Goal: Task Accomplishment & Management: Use online tool/utility

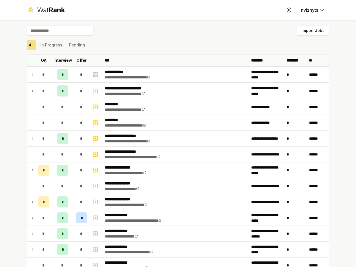
click at [287, 10] on icon at bounding box center [289, 9] width 5 height 5
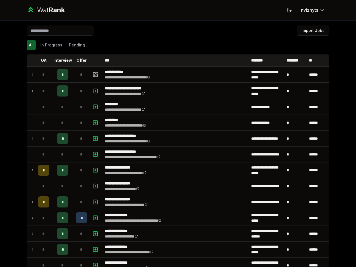
click at [310, 31] on button "Import Jobs" at bounding box center [313, 31] width 33 height 10
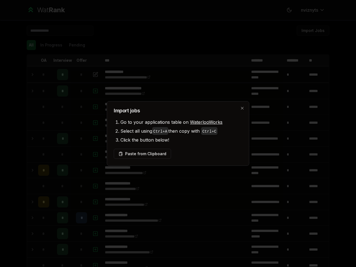
click at [29, 45] on div at bounding box center [178, 133] width 356 height 267
click at [49, 45] on div at bounding box center [178, 133] width 356 height 267
click at [75, 45] on button "Pending" at bounding box center [77, 45] width 21 height 10
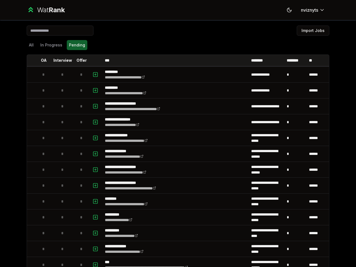
click at [29, 60] on th at bounding box center [31, 60] width 9 height 11
click at [41, 60] on p "OA" at bounding box center [44, 61] width 6 height 6
click at [60, 60] on p "Interview" at bounding box center [62, 61] width 19 height 6
click at [79, 60] on p "Offer" at bounding box center [81, 61] width 10 height 6
click at [94, 60] on th at bounding box center [95, 60] width 13 height 11
